Goal: Information Seeking & Learning: Learn about a topic

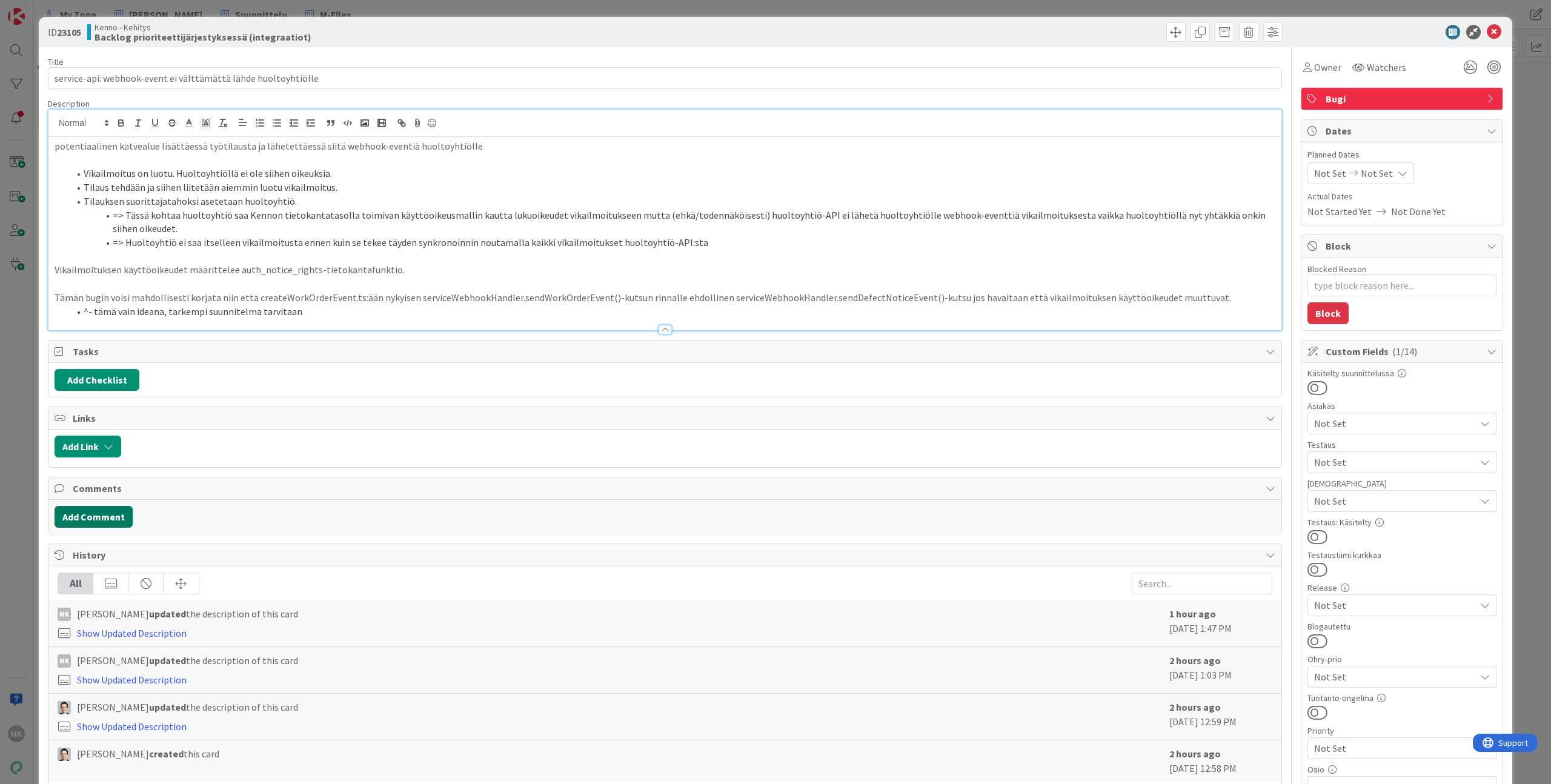
type textarea "x"
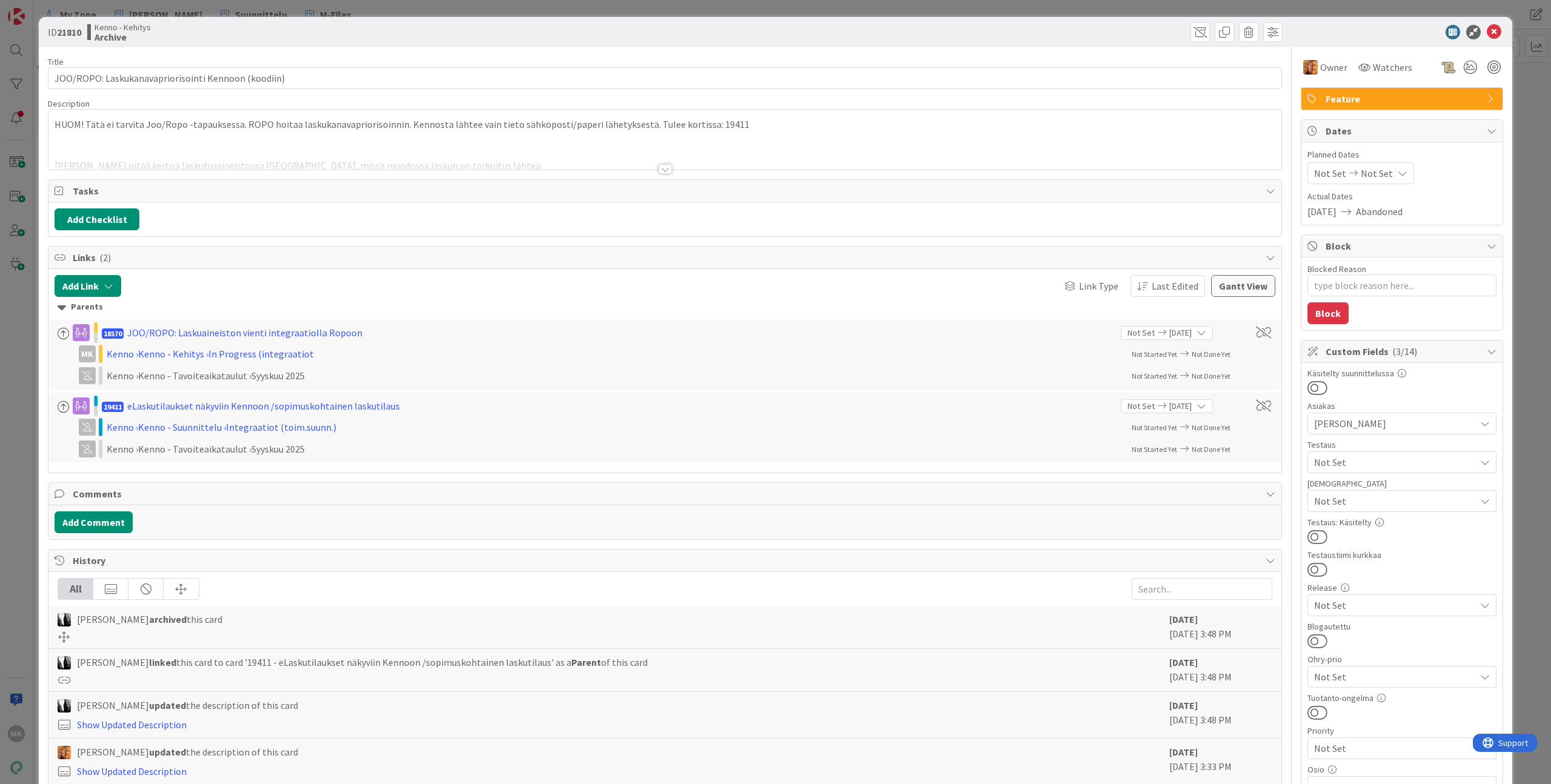
click at [651, 160] on div at bounding box center [665, 154] width 1233 height 30
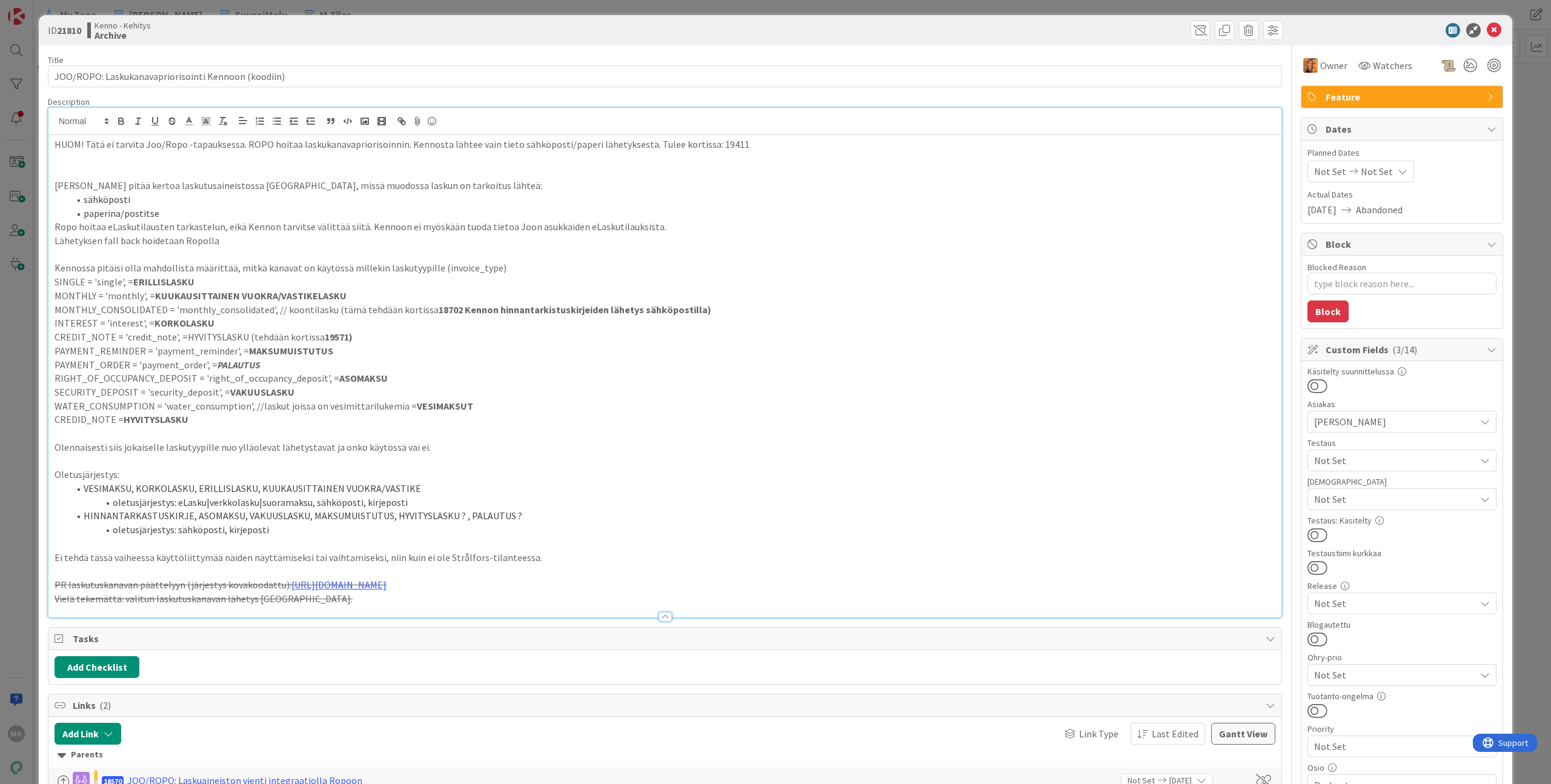
scroll to position [353, 0]
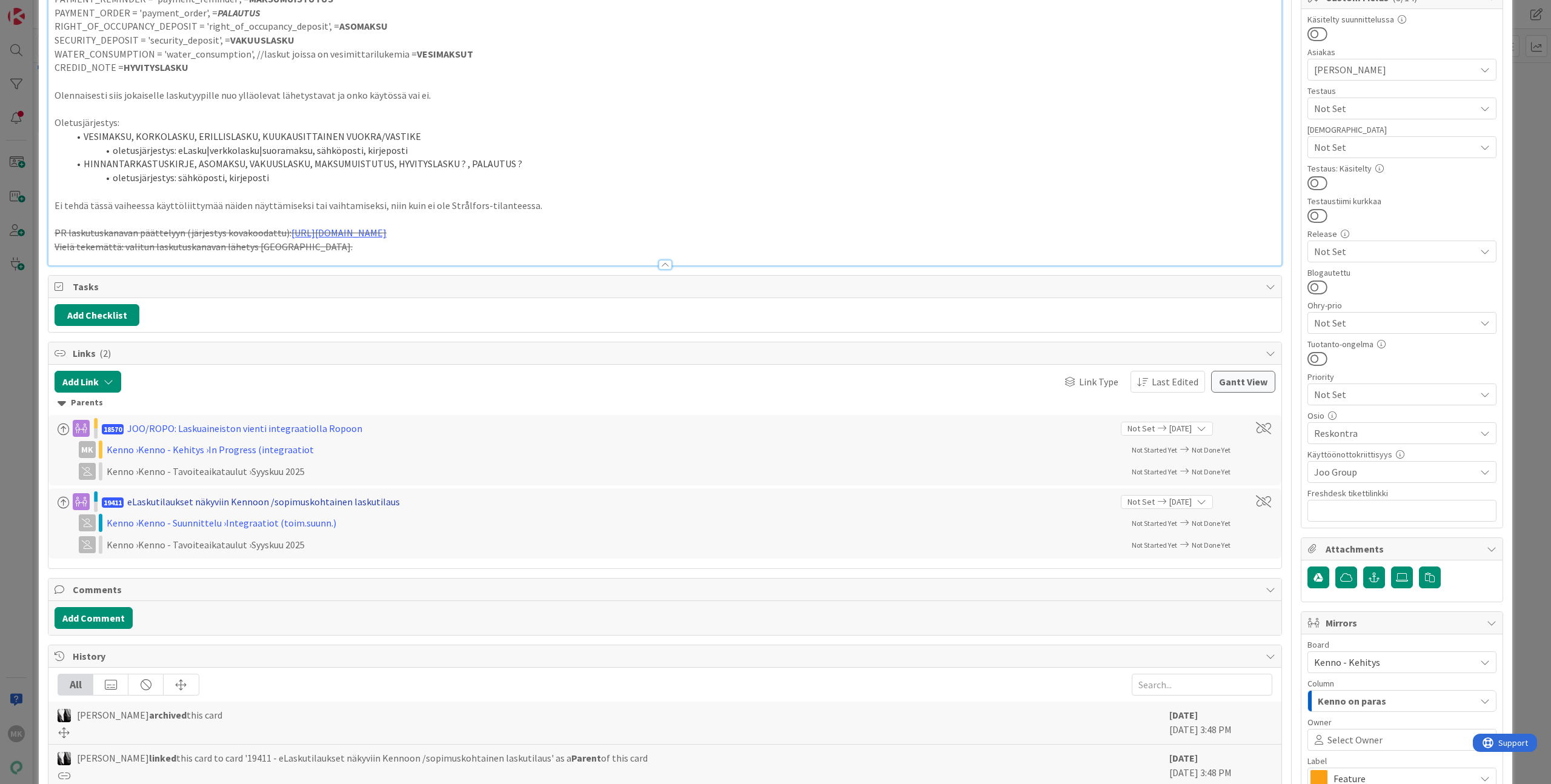
click at [143, 502] on div "eLaskutilaukset näkyviin Kennoon /sopimuskohtainen laskutilaus" at bounding box center [264, 501] width 273 height 14
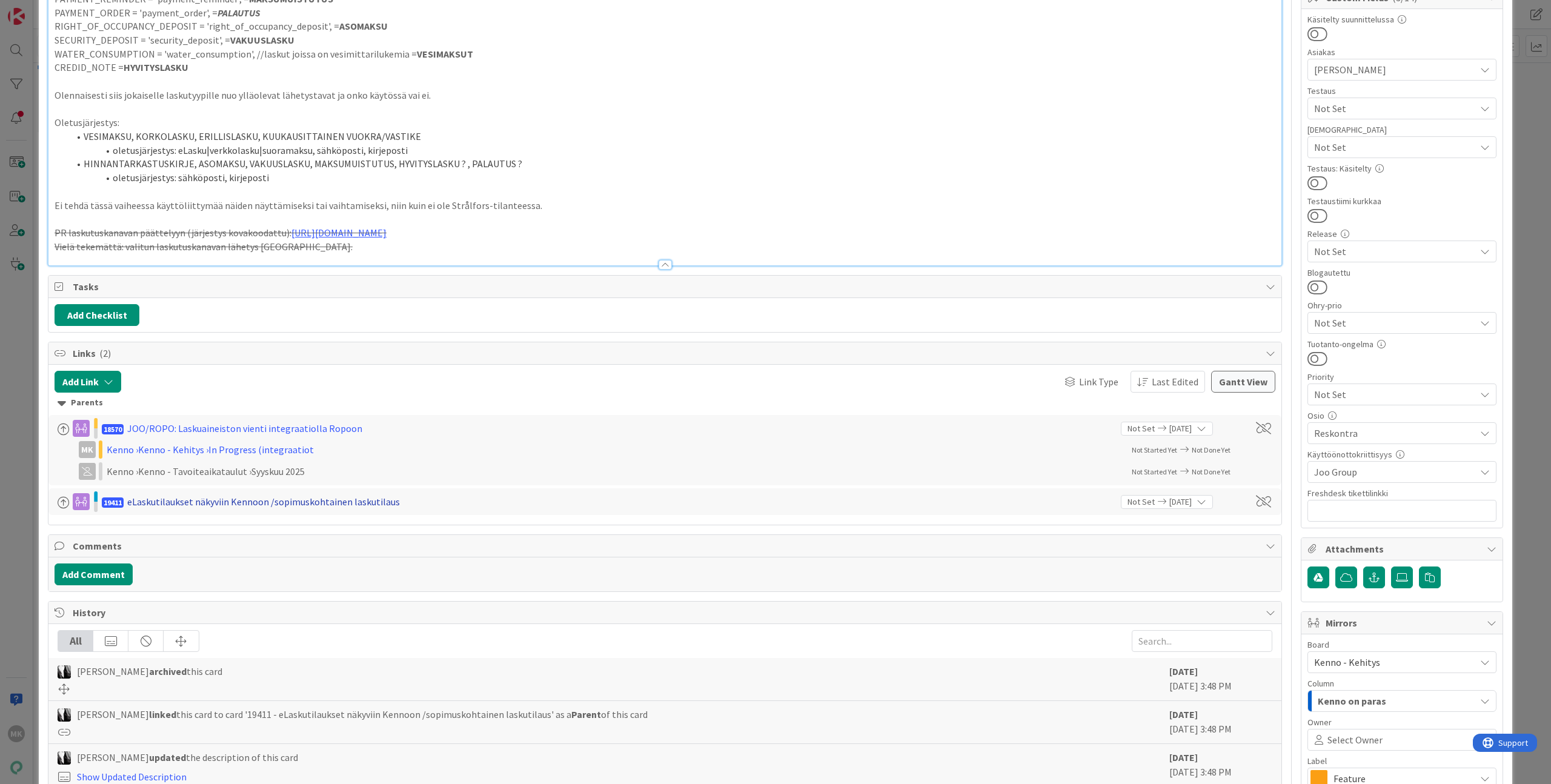
click at [143, 502] on div "eLaskutilaukset näkyviin Kennoon /sopimuskohtainen laskutilaus" at bounding box center [264, 501] width 273 height 14
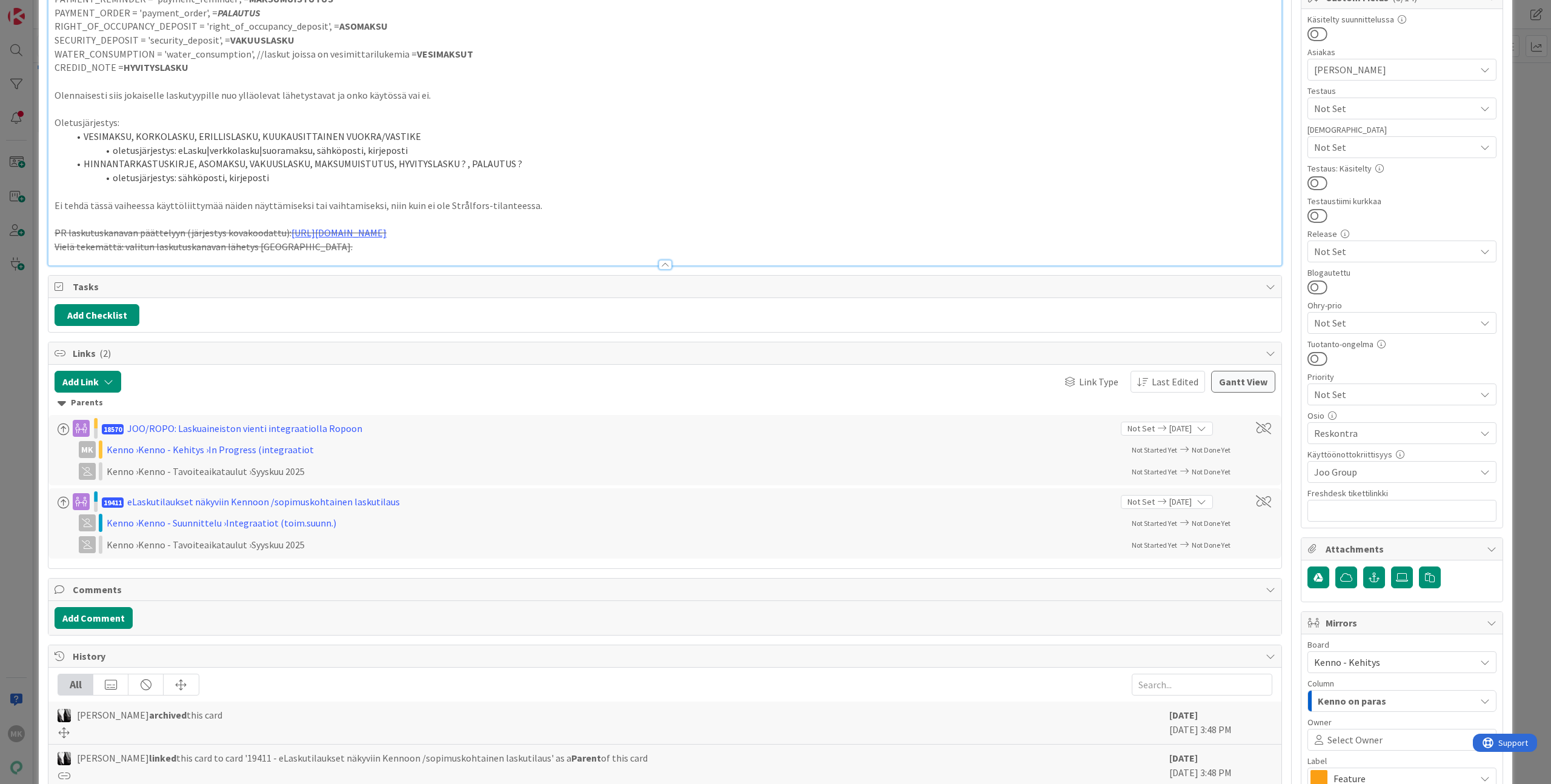
click at [108, 501] on span "19411" at bounding box center [112, 501] width 22 height 10
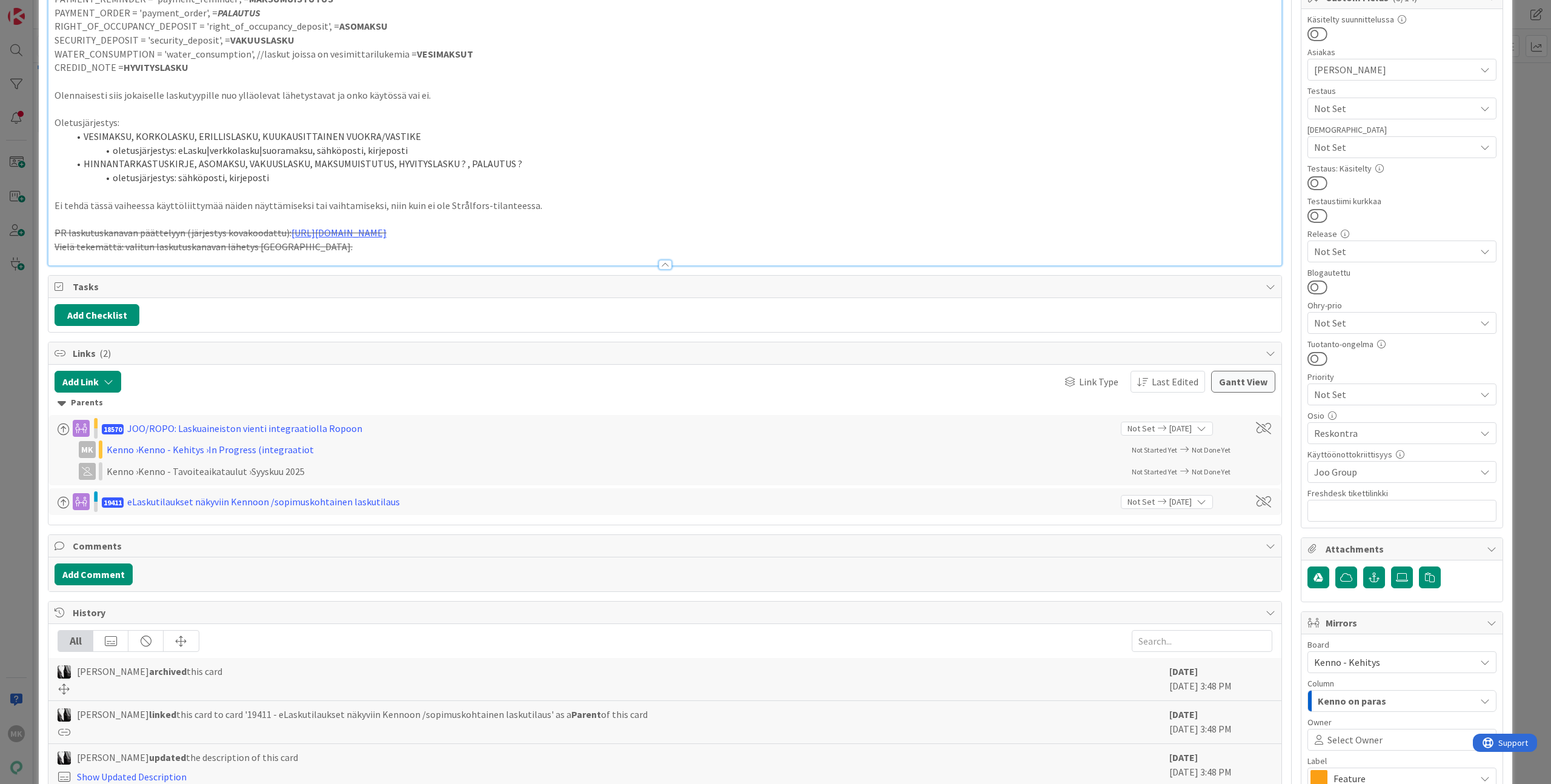
click at [108, 501] on span "19411" at bounding box center [112, 501] width 22 height 10
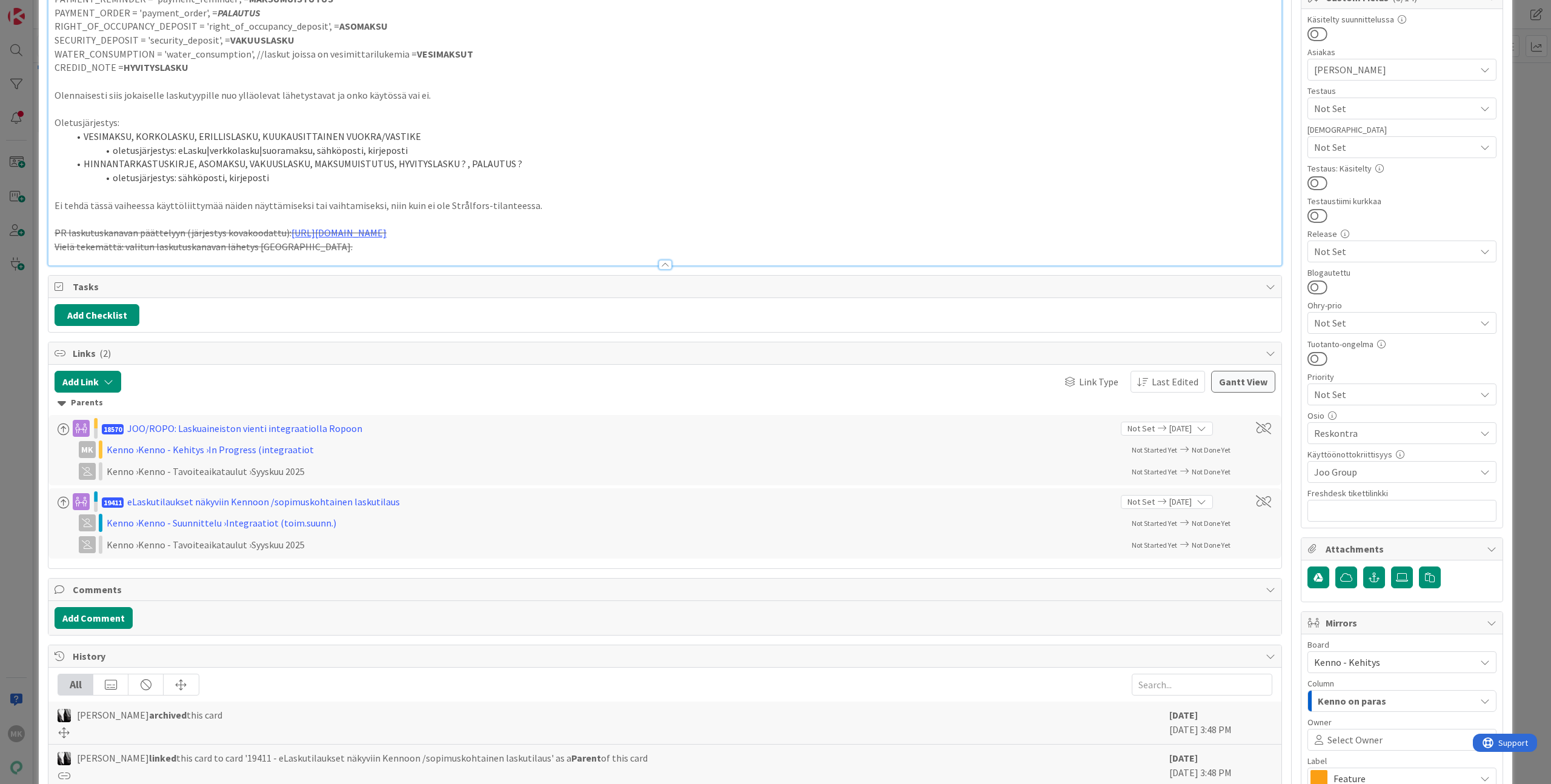
click at [108, 501] on span "19411" at bounding box center [112, 501] width 22 height 10
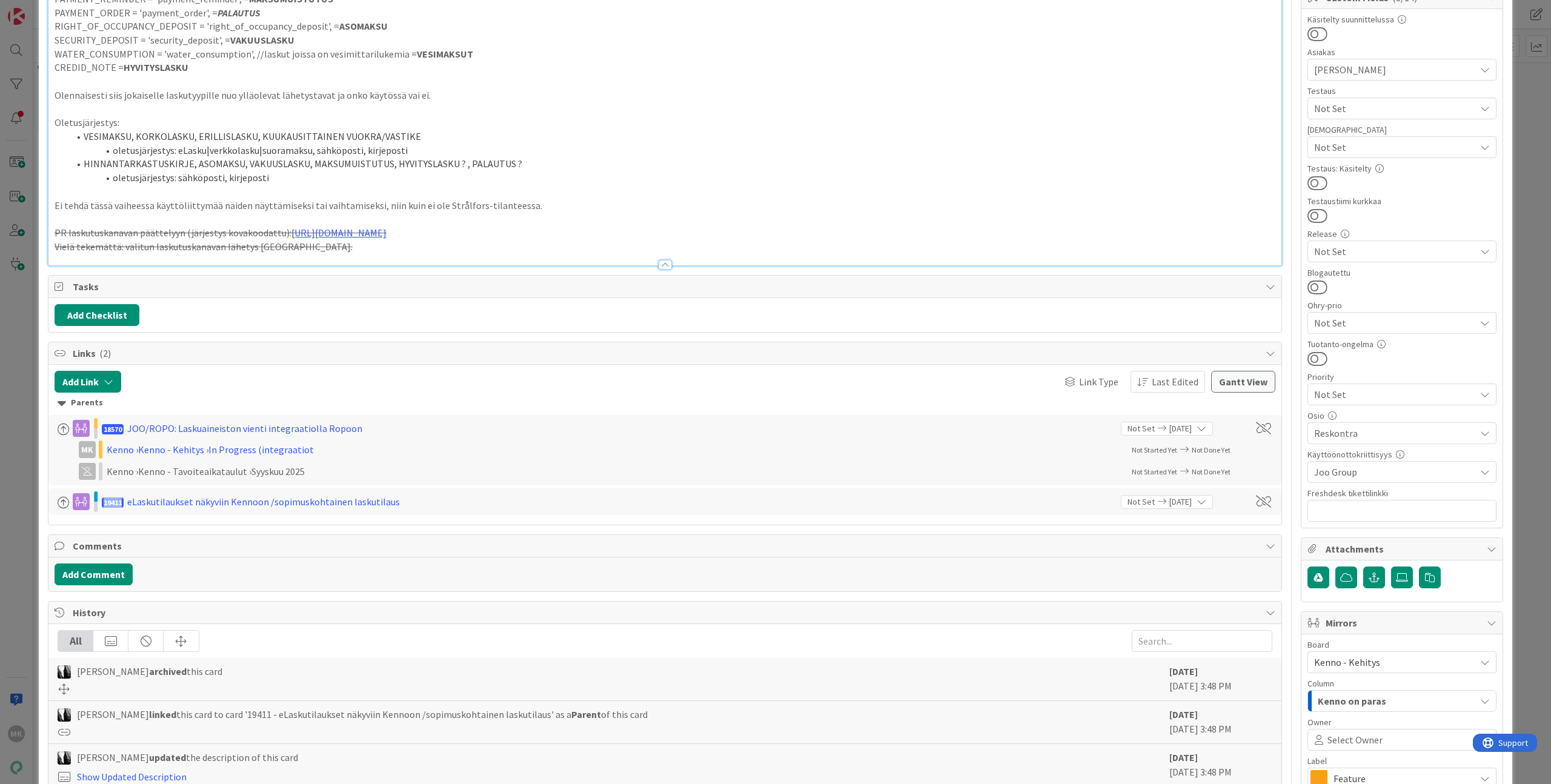
click at [108, 501] on span "19411" at bounding box center [112, 501] width 22 height 10
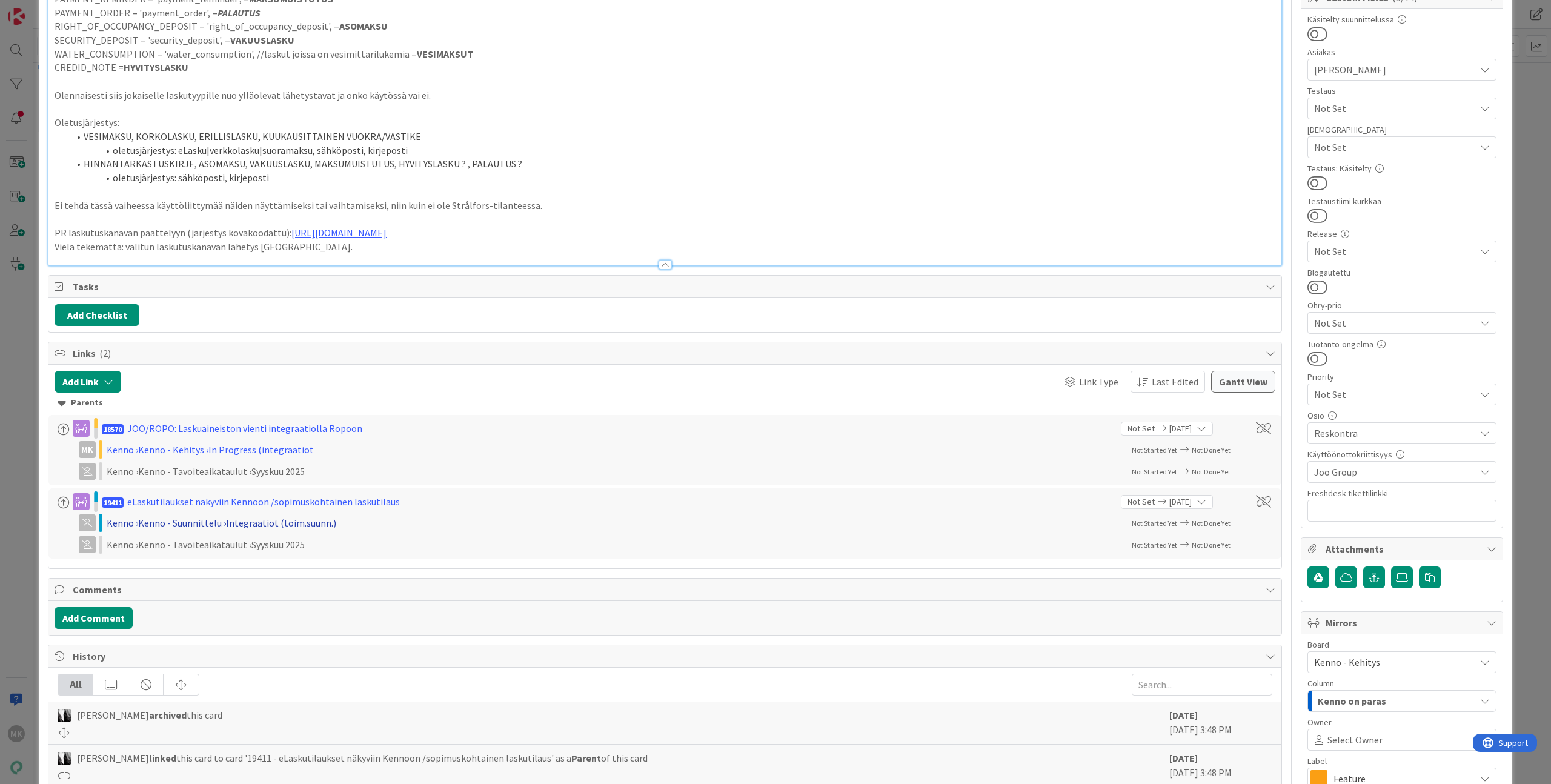
click at [152, 521] on div "Kenno › Kenno - Suunnittelu › Integraatiot (toim.suunn.)" at bounding box center [264, 523] width 315 height 14
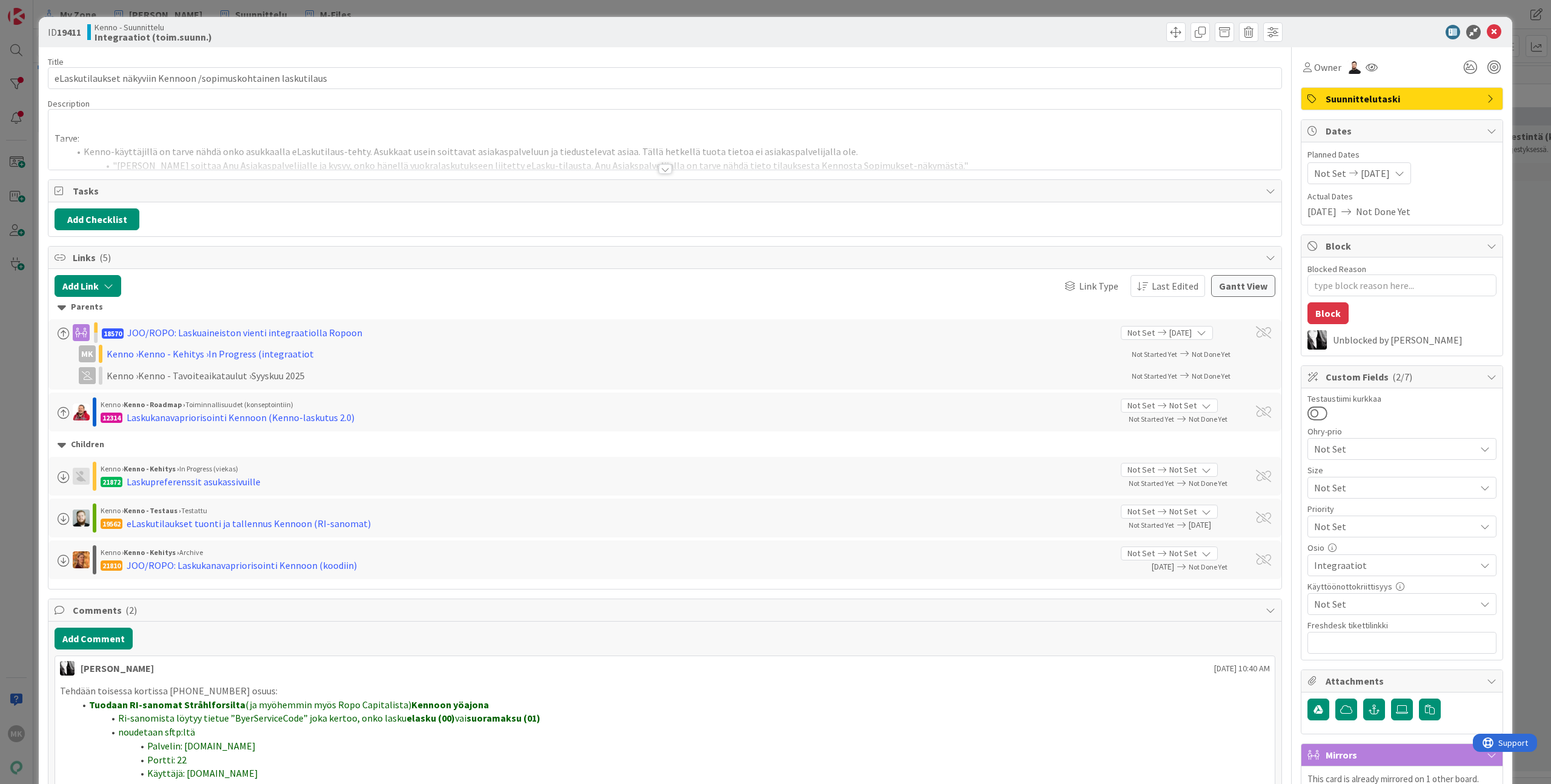
type textarea "x"
click at [331, 169] on div at bounding box center [665, 154] width 1233 height 30
